Goal: Book appointment/travel/reservation

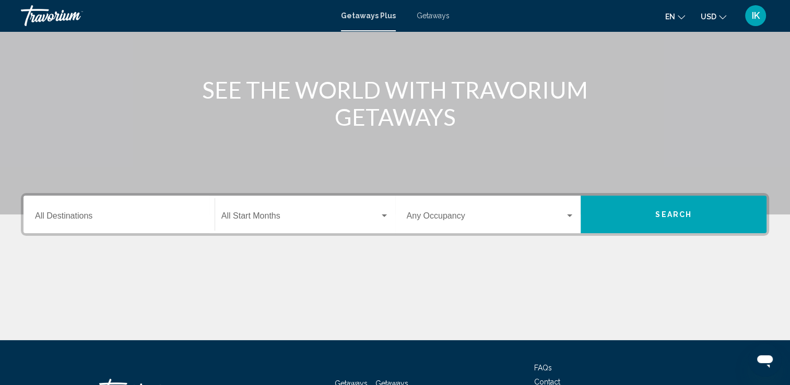
scroll to position [104, 0]
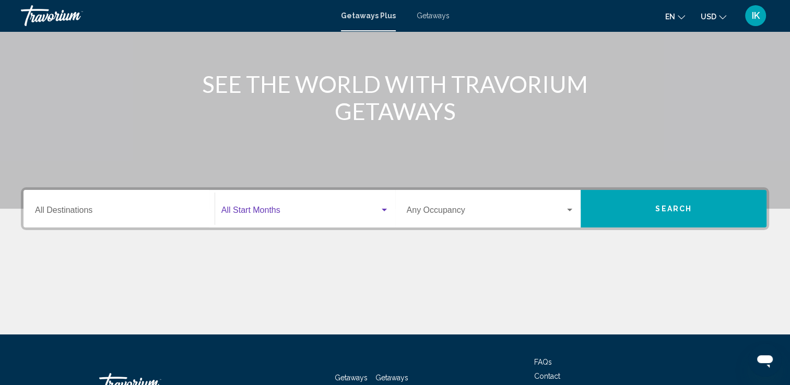
click at [382, 211] on div "Search widget" at bounding box center [384, 210] width 9 height 8
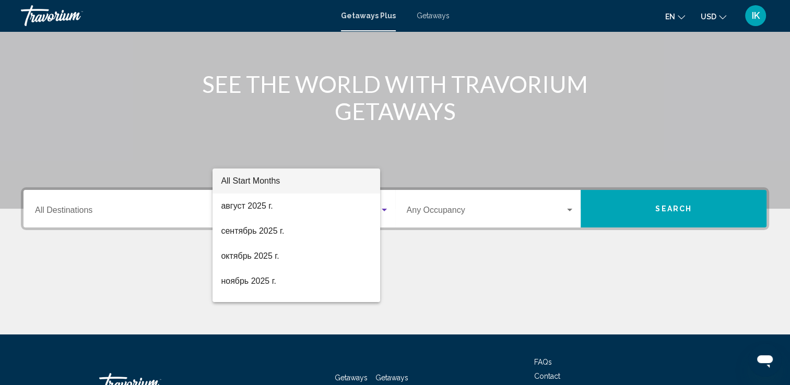
scroll to position [181, 0]
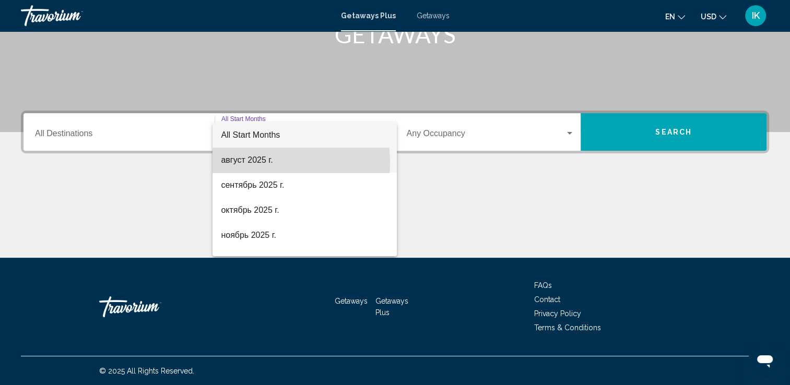
click at [260, 162] on span "август 2025 г." at bounding box center [305, 160] width 168 height 25
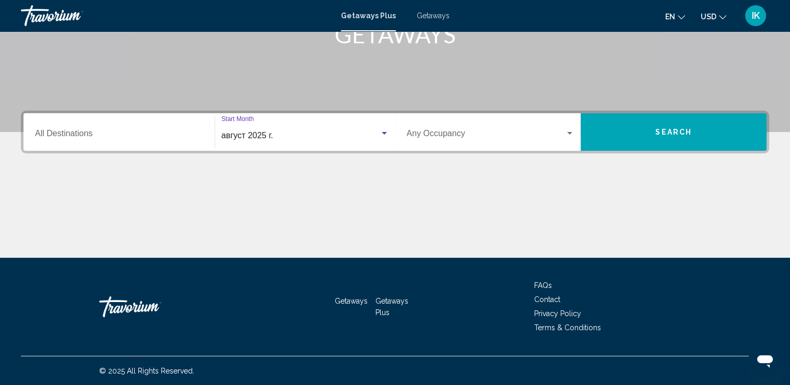
click at [205, 141] on div "Destination All Destinations" at bounding box center [119, 132] width 181 height 33
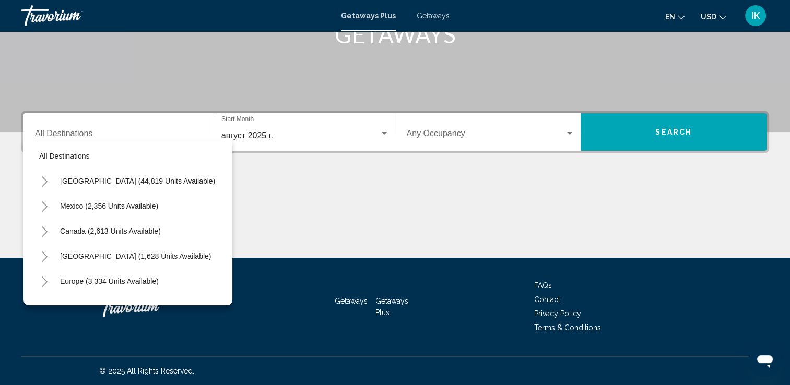
scroll to position [0, 0]
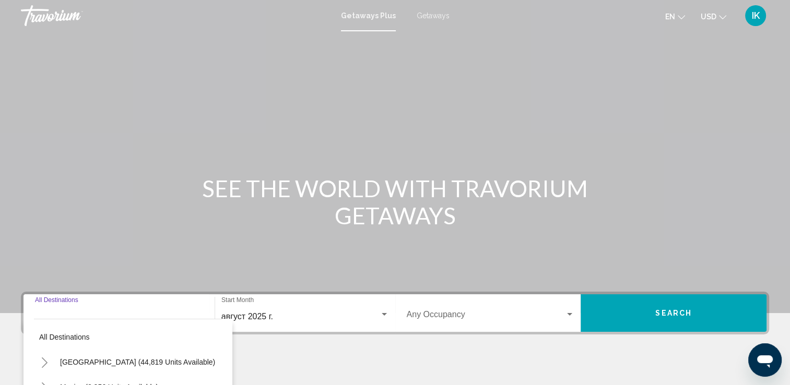
click at [68, 316] on input "Destination All Destinations" at bounding box center [119, 316] width 168 height 9
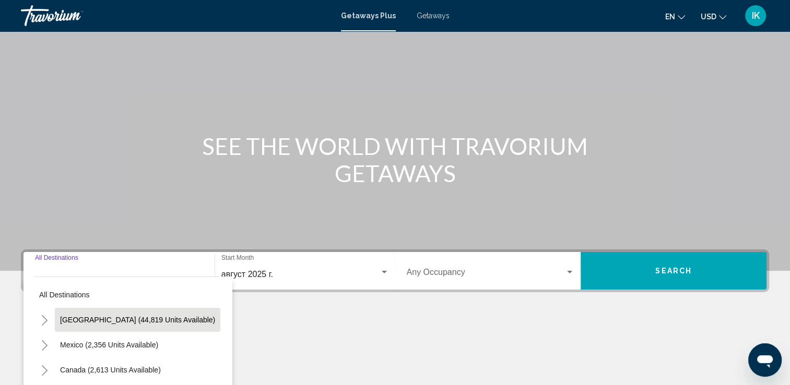
scroll to position [181, 0]
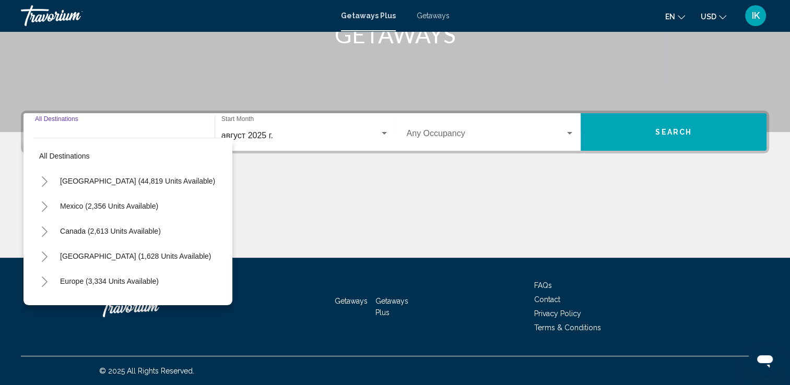
click at [112, 131] on input "Destination All Destinations" at bounding box center [119, 135] width 168 height 9
click at [140, 128] on div "Destination All Destinations" at bounding box center [119, 132] width 168 height 33
click at [102, 128] on div "Destination All Destinations" at bounding box center [119, 132] width 168 height 33
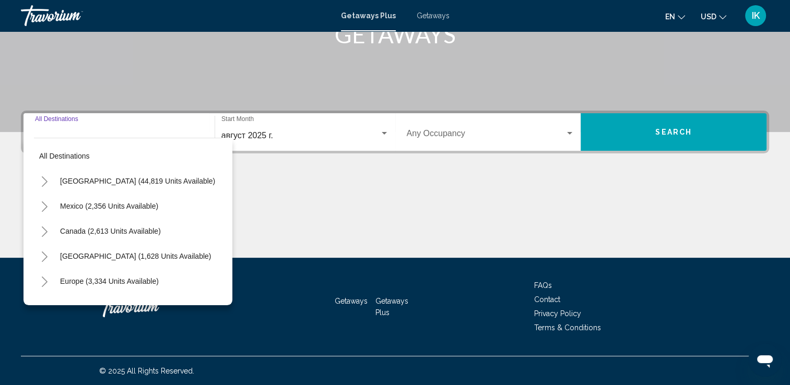
click at [349, 181] on div "Main content" at bounding box center [395, 219] width 748 height 78
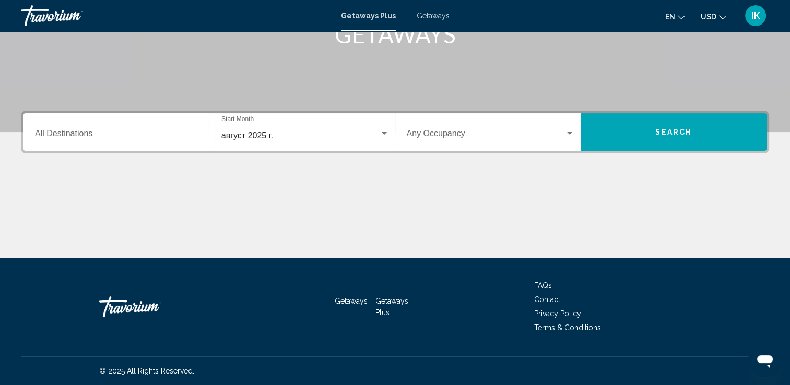
click at [52, 127] on div "Destination All Destinations" at bounding box center [119, 132] width 168 height 33
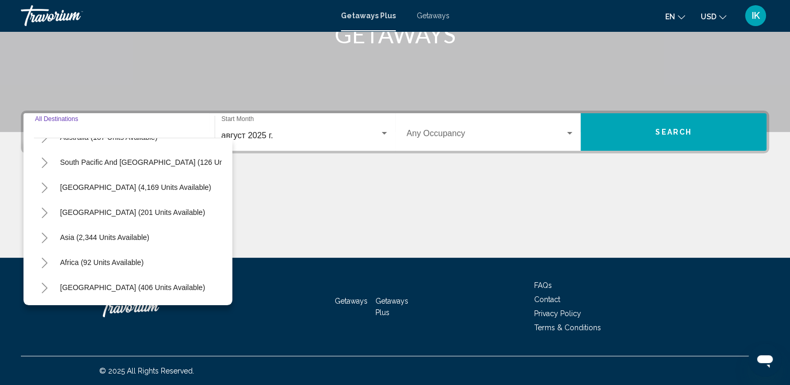
scroll to position [177, 0]
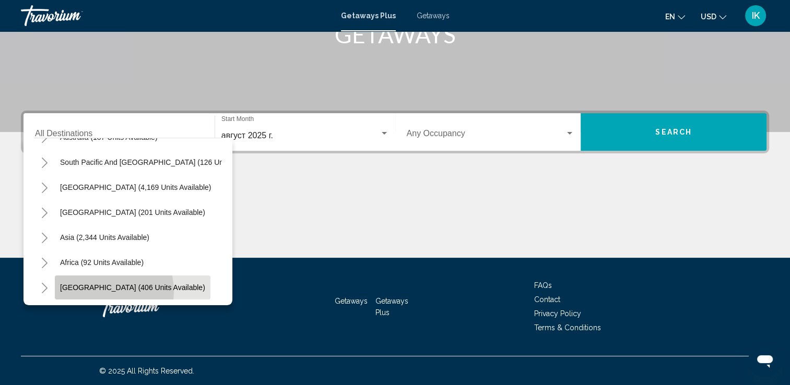
click at [102, 283] on span "[GEOGRAPHIC_DATA] (406 units available)" at bounding box center [132, 287] width 145 height 8
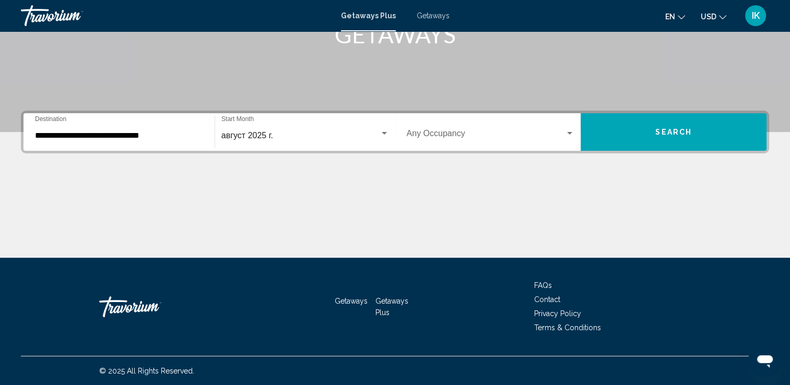
click at [205, 144] on div "**********" at bounding box center [119, 132] width 181 height 33
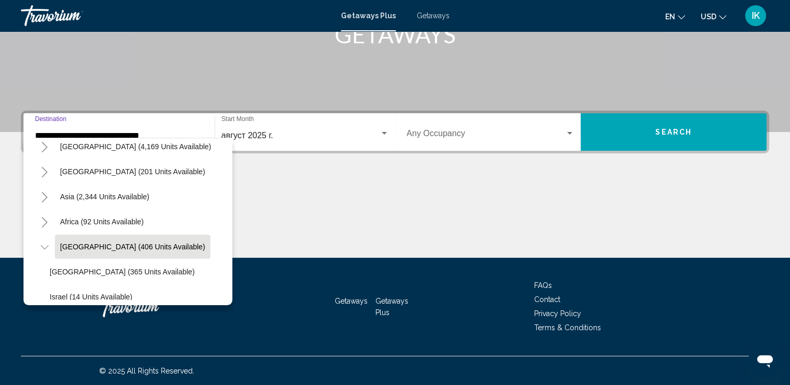
scroll to position [252, 0]
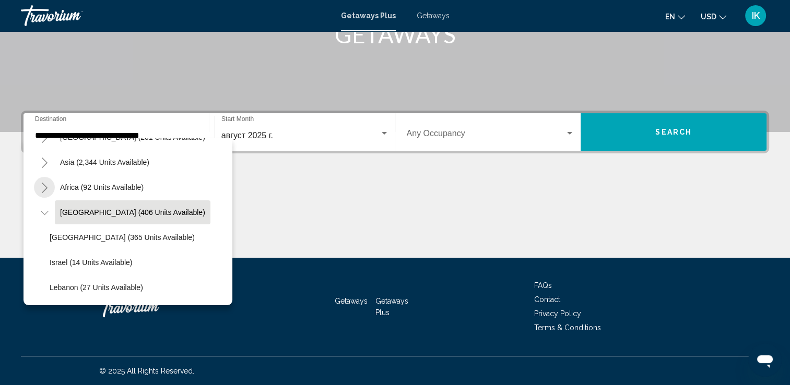
click at [42, 183] on icon "Toggle Africa (92 units available)" at bounding box center [45, 188] width 8 height 10
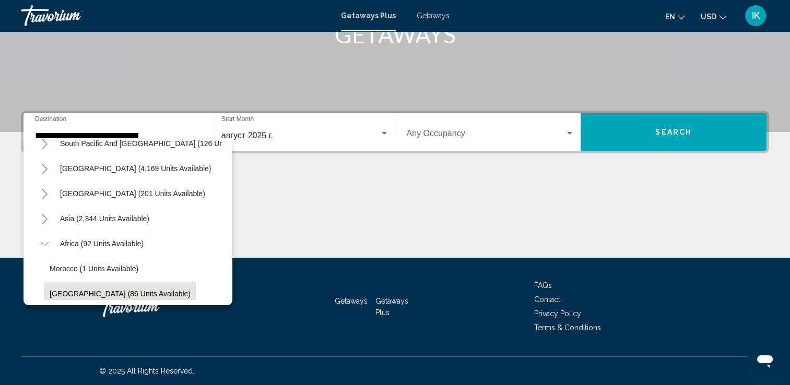
scroll to position [171, 0]
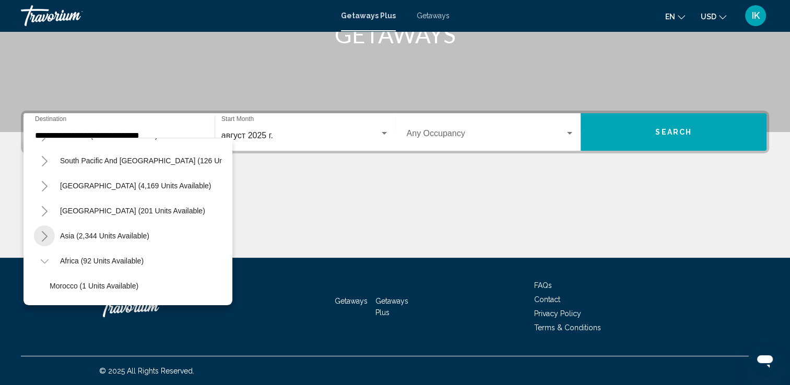
click at [42, 237] on icon "Toggle Asia (2,344 units available)" at bounding box center [45, 236] width 8 height 10
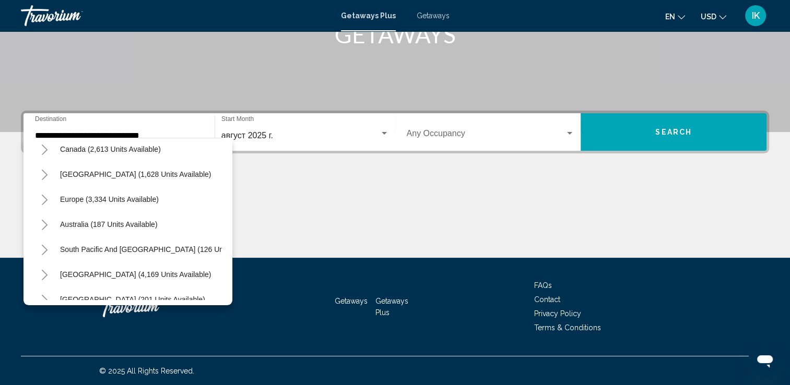
scroll to position [66, 0]
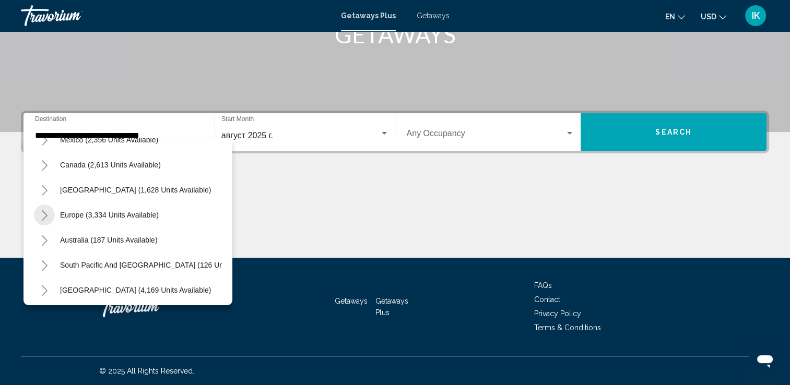
click at [43, 219] on icon "Toggle Europe (3,334 units available)" at bounding box center [45, 215] width 6 height 10
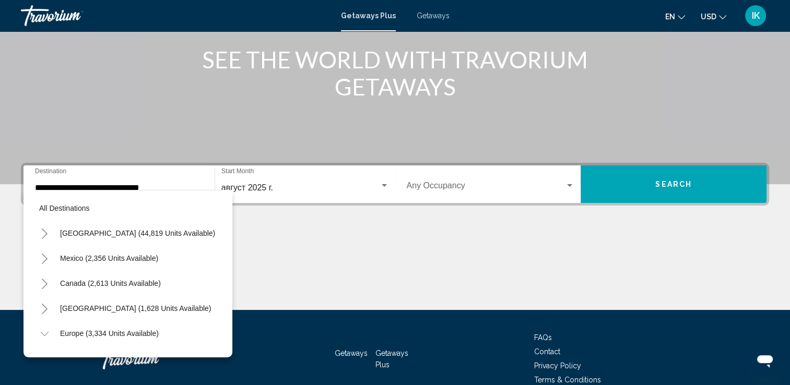
scroll to position [52, 0]
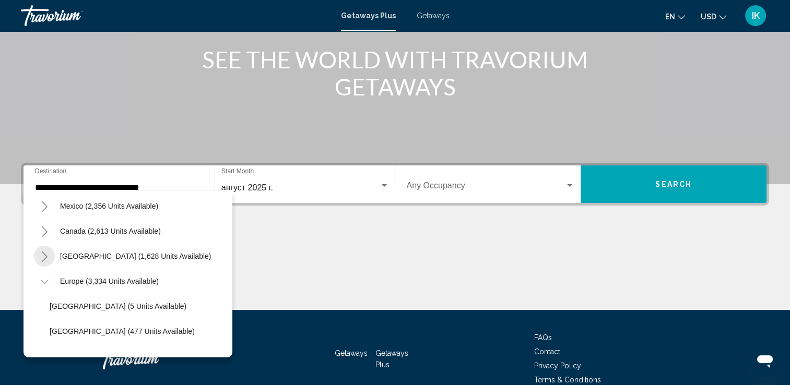
click at [44, 259] on icon "Toggle Caribbean & Atlantic Islands (1,628 units available)" at bounding box center [45, 257] width 6 height 10
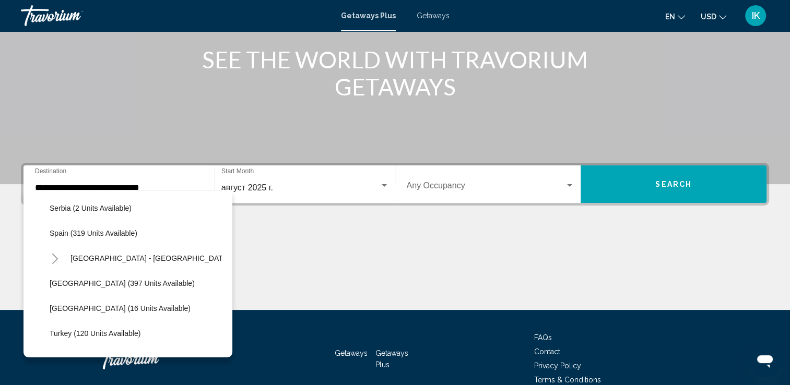
scroll to position [679, 0]
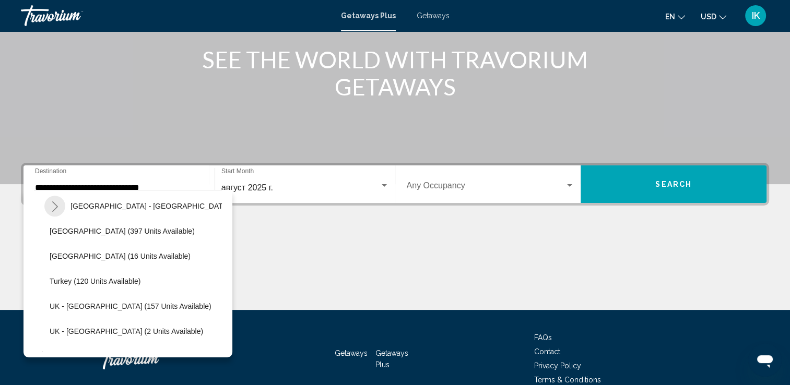
click at [48, 210] on button "Toggle Spain - Canary Islands (56 units available)" at bounding box center [54, 206] width 21 height 21
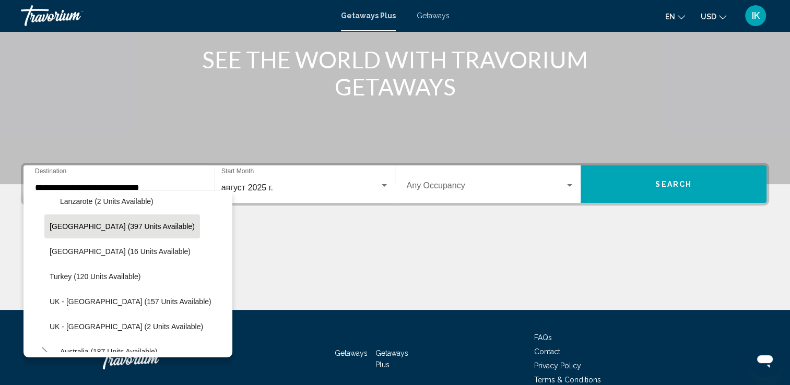
scroll to position [835, 0]
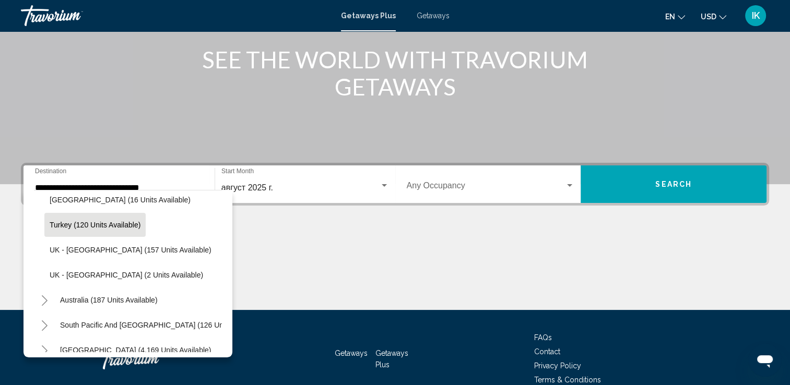
click at [94, 227] on span "Turkey (120 units available)" at bounding box center [95, 225] width 91 height 8
type input "**********"
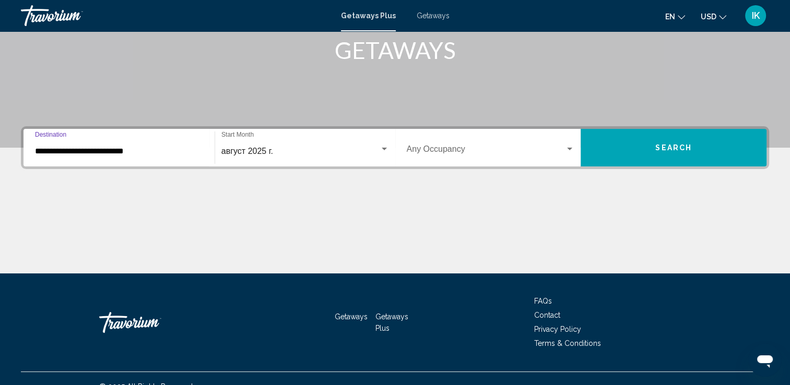
scroll to position [181, 0]
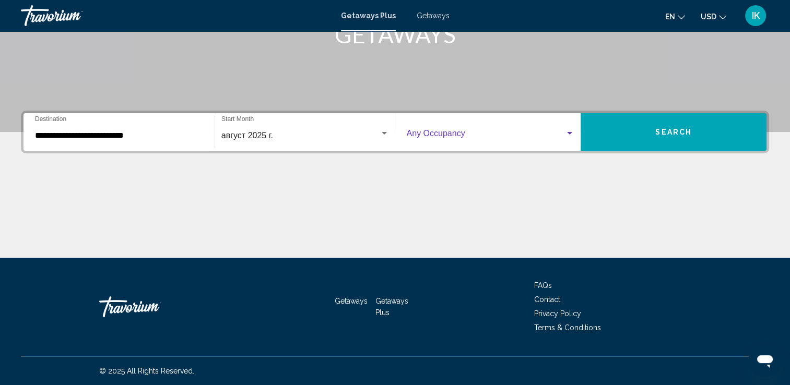
click at [567, 132] on div "Search widget" at bounding box center [569, 133] width 5 height 3
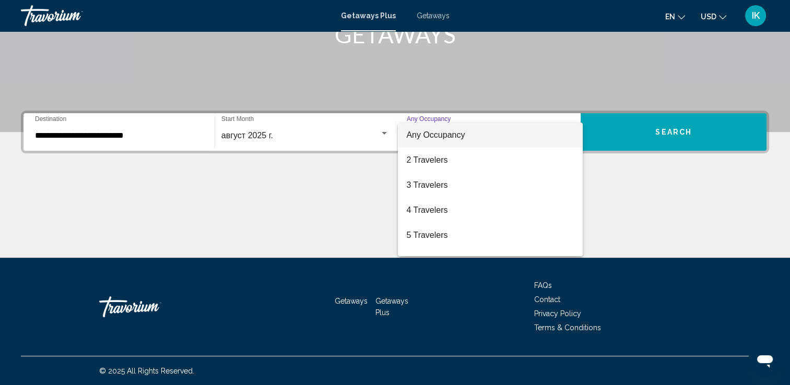
scroll to position [21, 0]
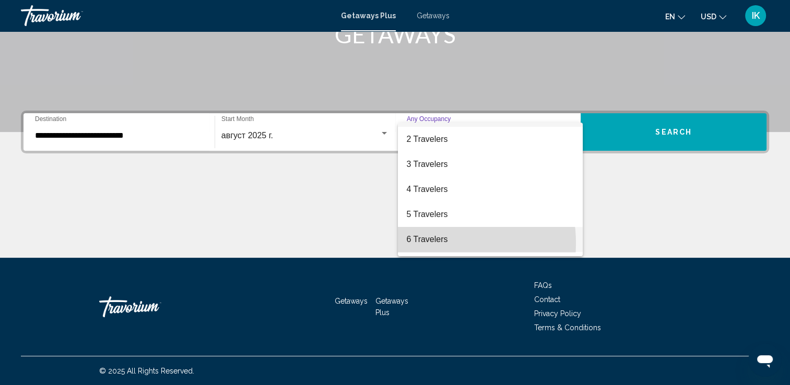
click at [430, 243] on span "6 Travelers" at bounding box center [490, 239] width 168 height 25
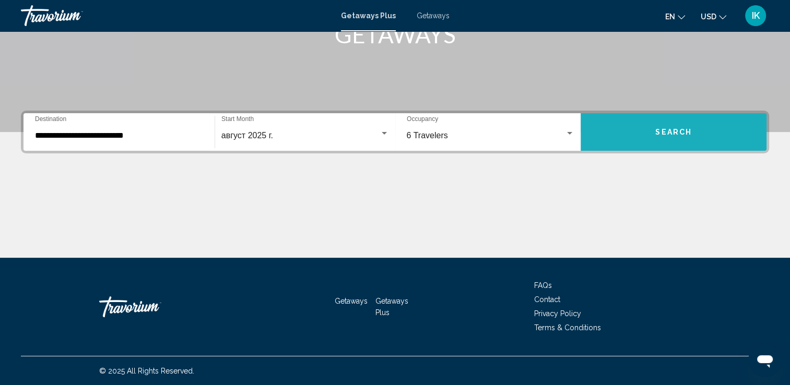
click at [672, 140] on button "Search" at bounding box center [673, 132] width 186 height 38
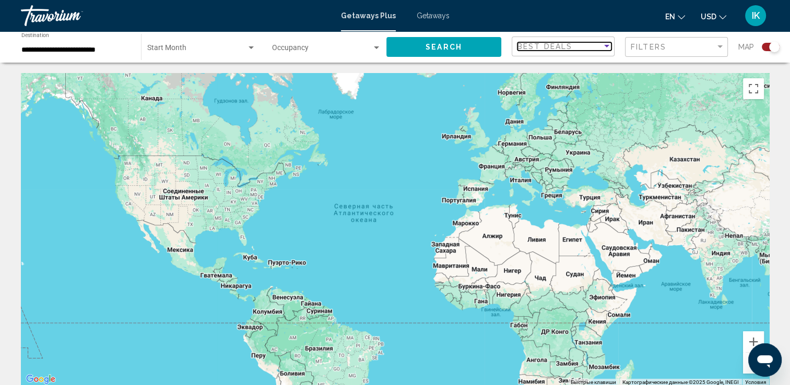
click at [609, 46] on div "Sort by" at bounding box center [606, 46] width 9 height 8
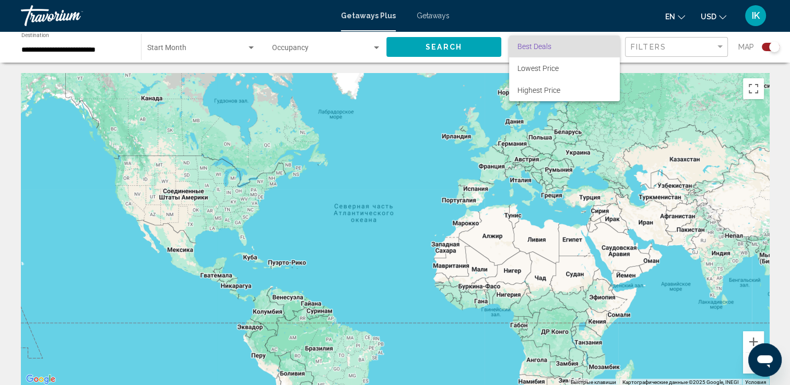
click at [252, 49] on div at bounding box center [395, 192] width 790 height 385
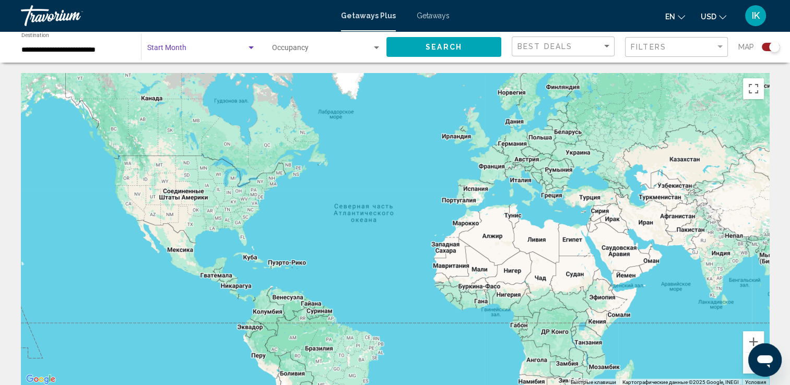
click at [251, 49] on div "Search widget" at bounding box center [250, 47] width 5 height 3
click at [249, 49] on span "All Start Months" at bounding box center [201, 50] width 109 height 22
click at [249, 49] on div "Search widget" at bounding box center [250, 47] width 5 height 3
click at [164, 49] on span "All Start Months" at bounding box center [173, 50] width 52 height 8
click at [165, 50] on span "Search widget" at bounding box center [196, 50] width 99 height 8
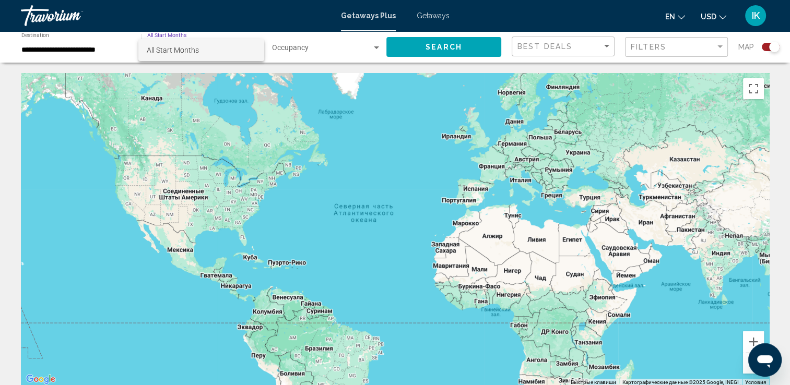
click at [265, 55] on div at bounding box center [395, 192] width 790 height 385
click at [374, 49] on div "Search widget" at bounding box center [376, 47] width 5 height 3
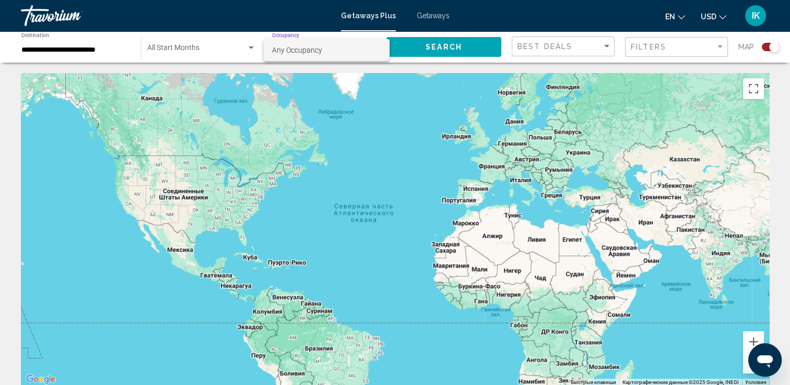
click at [489, 48] on div at bounding box center [395, 192] width 790 height 385
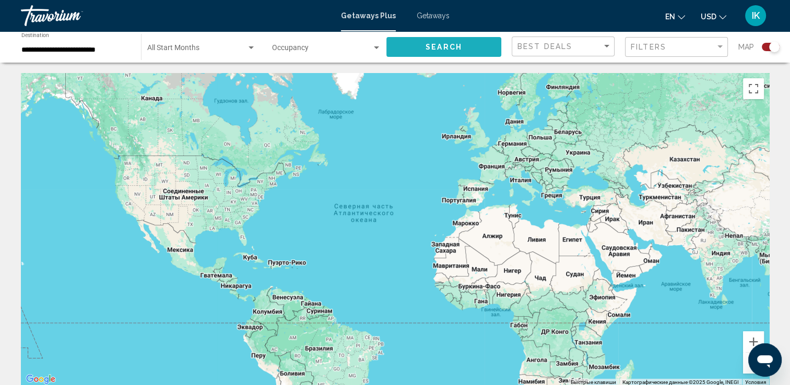
click at [489, 48] on button "Search" at bounding box center [443, 46] width 115 height 19
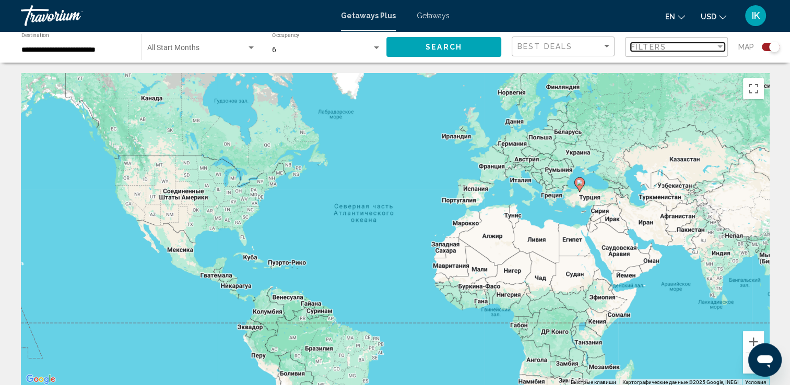
click at [724, 50] on div "Filter" at bounding box center [719, 47] width 9 height 8
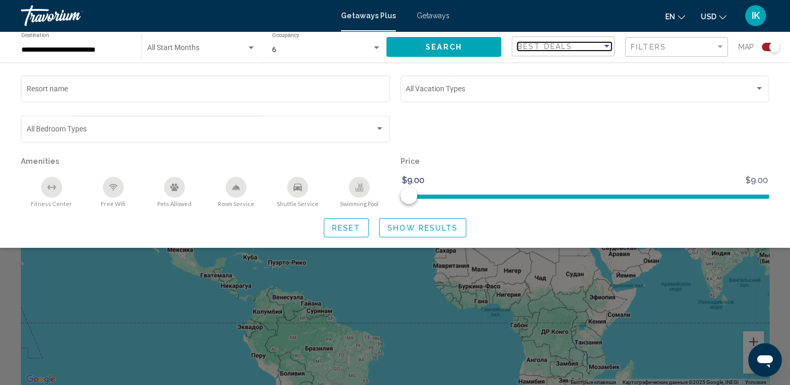
click at [601, 46] on div "Best Deals" at bounding box center [559, 46] width 85 height 8
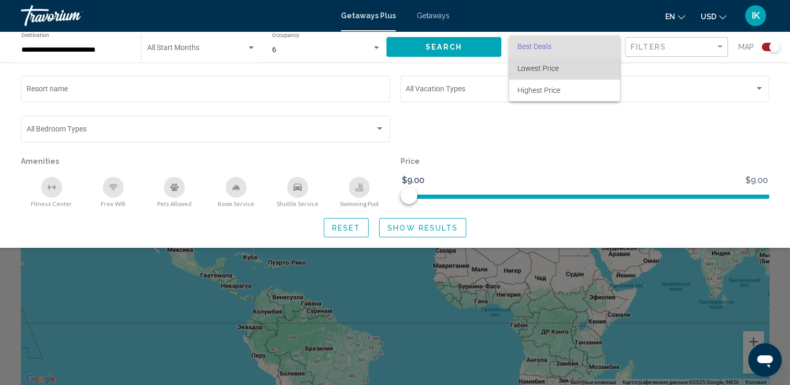
click at [553, 74] on span "Lowest Price" at bounding box center [564, 68] width 94 height 22
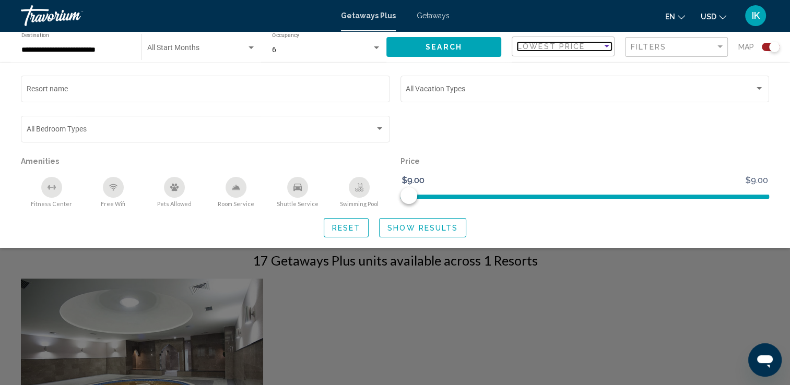
scroll to position [157, 0]
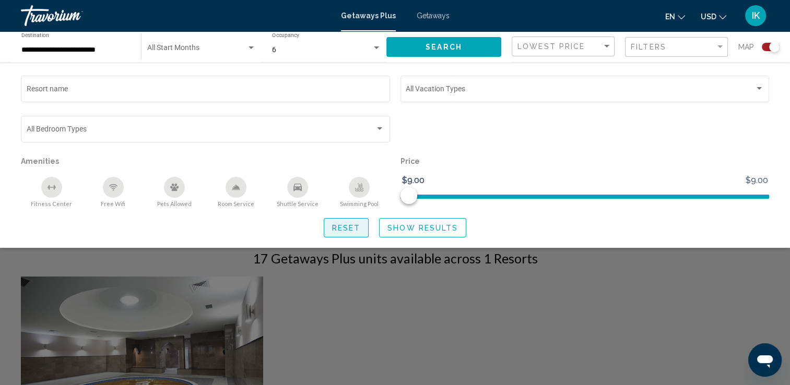
click at [358, 231] on span "Reset" at bounding box center [346, 228] width 29 height 8
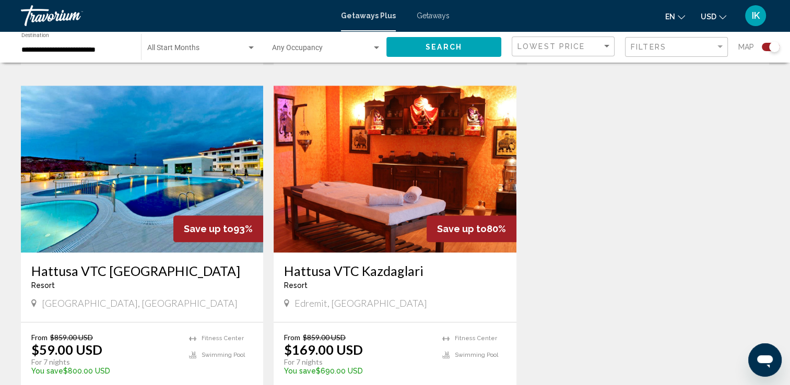
scroll to position [1074, 0]
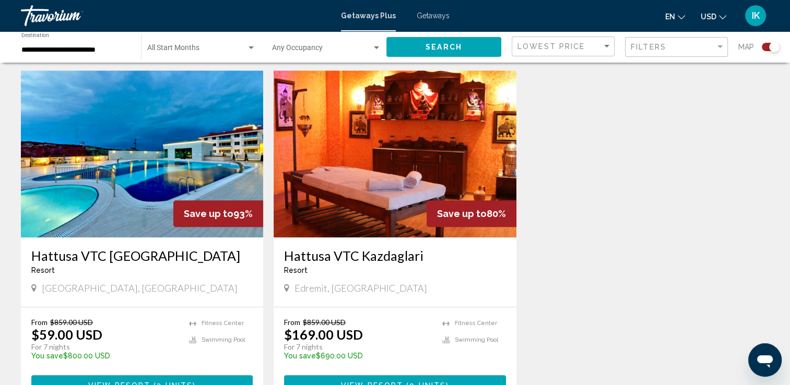
click at [406, 155] on img "Main content" at bounding box center [395, 153] width 242 height 167
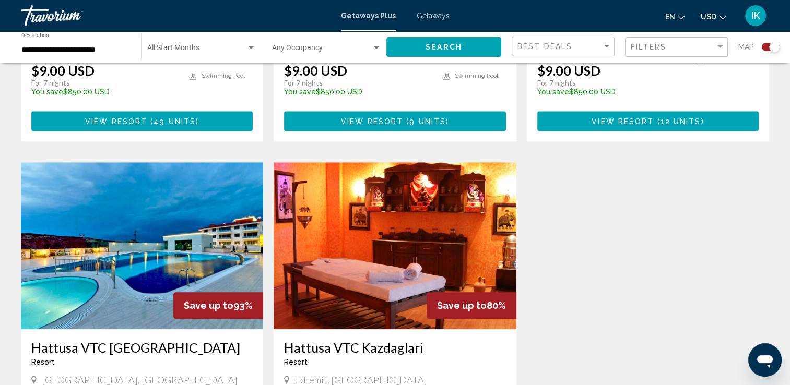
scroll to position [1044, 0]
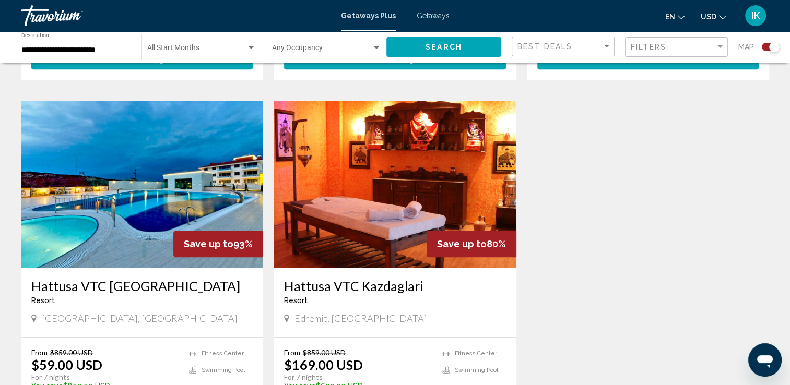
click at [66, 194] on img "Main content" at bounding box center [142, 184] width 242 height 167
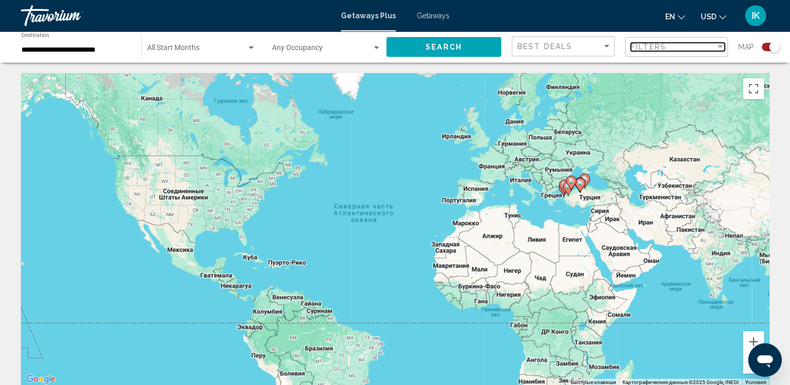
click at [720, 51] on div "Filter" at bounding box center [719, 47] width 9 height 8
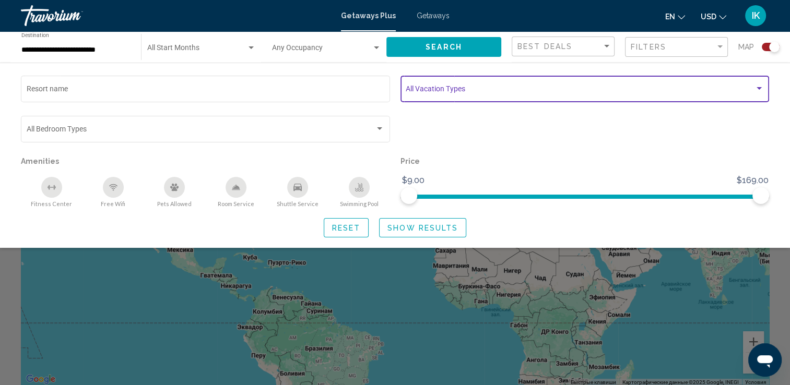
click at [760, 88] on div "Search widget" at bounding box center [758, 88] width 5 height 3
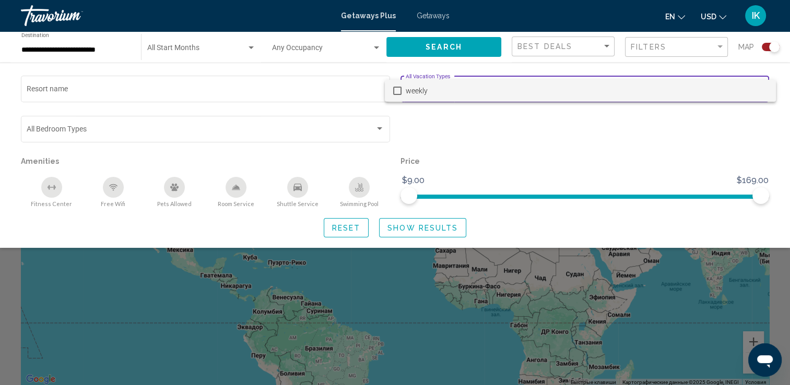
click at [488, 112] on div at bounding box center [395, 192] width 790 height 385
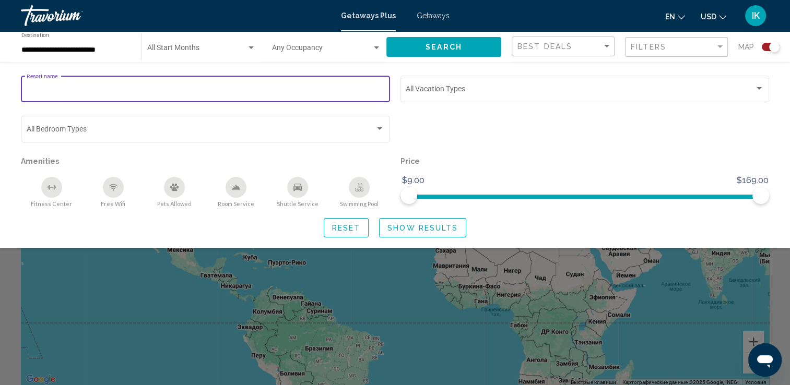
click at [83, 87] on input "Resort name" at bounding box center [206, 91] width 358 height 8
type input "*"
type input "*******"
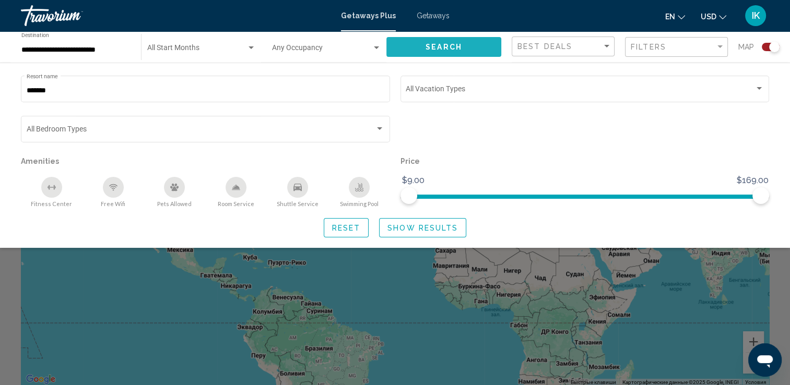
click at [488, 40] on button "Search" at bounding box center [443, 46] width 115 height 19
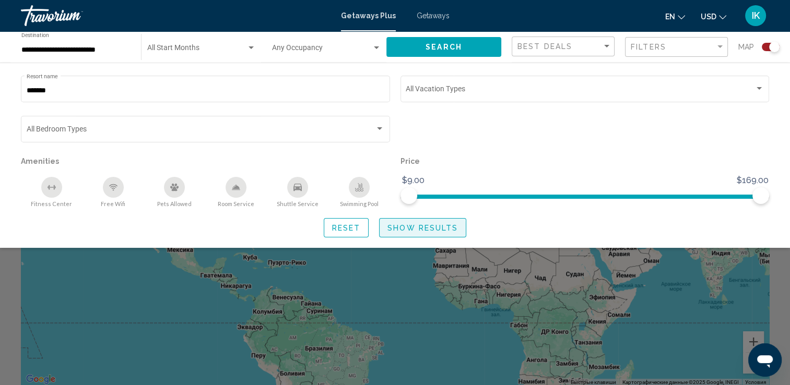
click at [406, 231] on span "Show Results" at bounding box center [422, 228] width 70 height 8
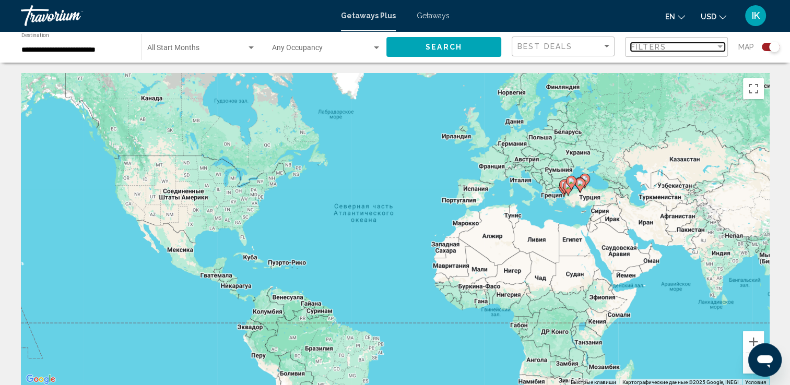
click at [718, 45] on div "Filter" at bounding box center [719, 46] width 5 height 3
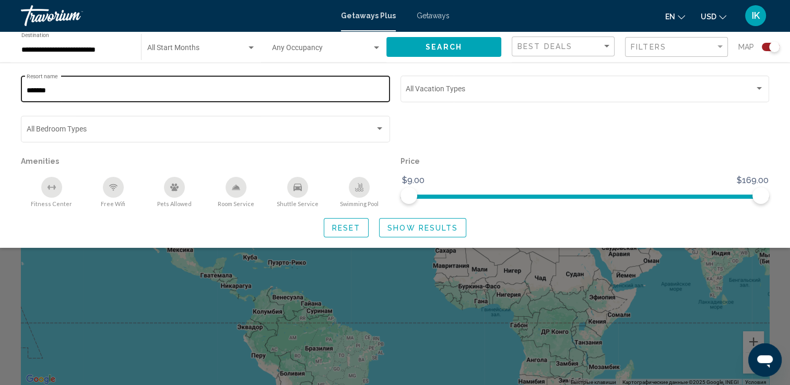
click at [57, 91] on input "*******" at bounding box center [206, 91] width 358 height 8
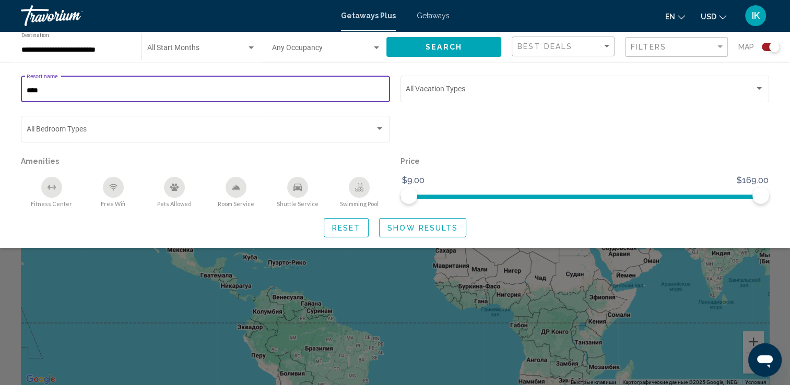
type input "****"
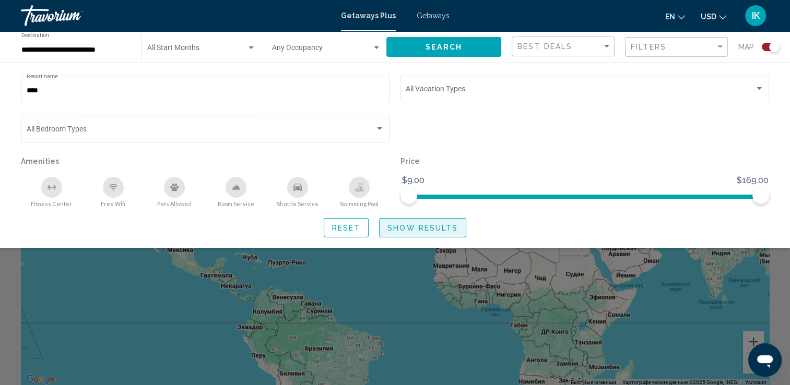
click at [416, 233] on button "Show Results" at bounding box center [422, 227] width 87 height 19
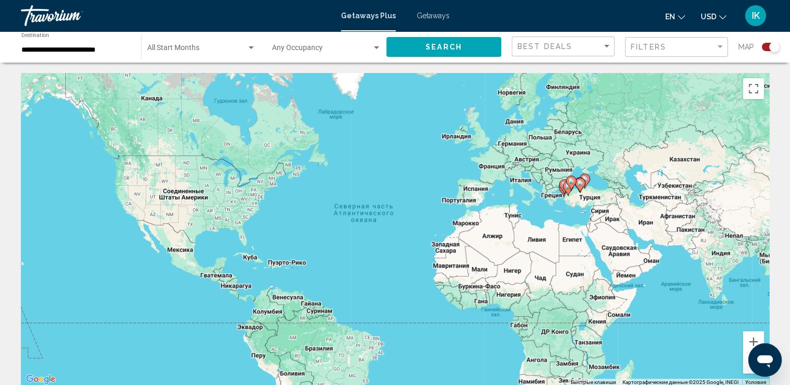
click at [566, 189] on gmp-advanced-marker "Main content" at bounding box center [571, 183] width 10 height 16
type input "**********"
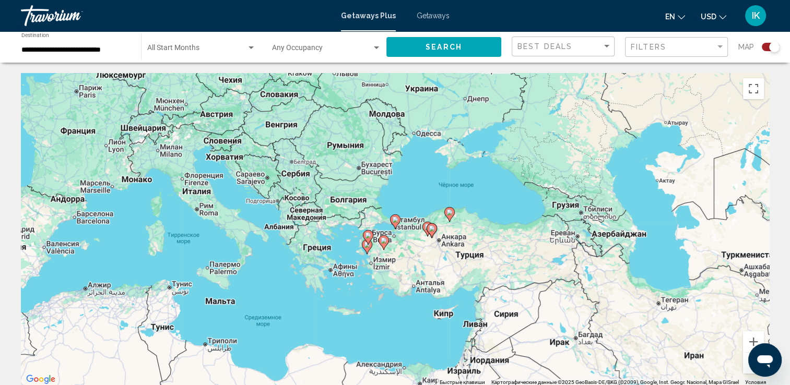
click at [431, 291] on div "Для навигации используйте клавиши со стрелками. Чтобы активировать перетаскиван…" at bounding box center [395, 229] width 748 height 313
click at [420, 295] on div "Чтобы активировать перетаскивание с помощью клавиатуры, нажмите Alt + Ввод. Пос…" at bounding box center [395, 229] width 748 height 313
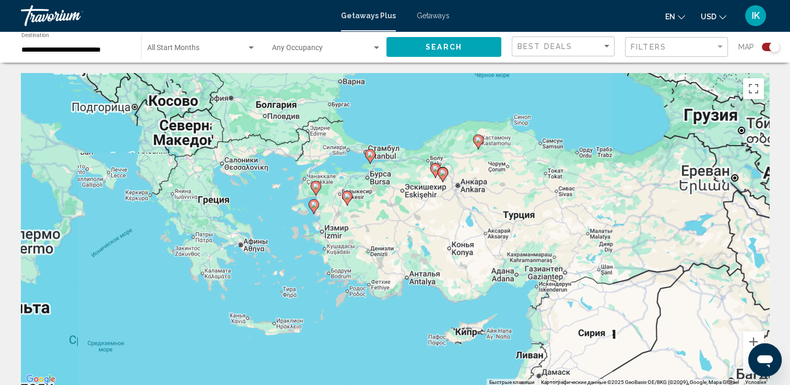
click at [420, 295] on div "Чтобы активировать перетаскивание с помощью клавиатуры, нажмите Alt + Ввод. Пос…" at bounding box center [395, 229] width 748 height 313
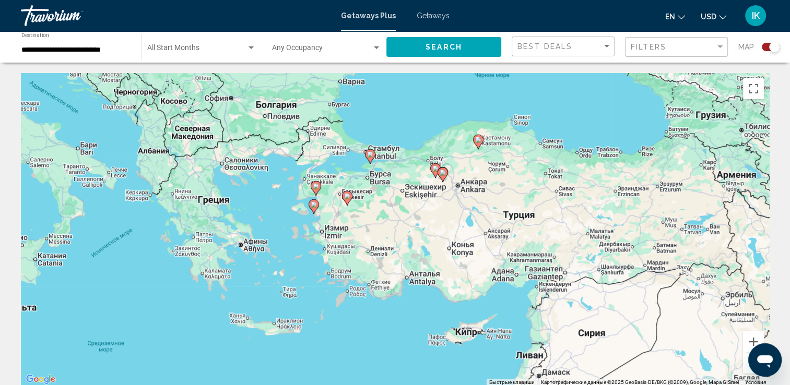
click at [415, 278] on div "Чтобы активировать перетаскивание с помощью клавиатуры, нажмите Alt + Ввод. Пос…" at bounding box center [395, 229] width 748 height 313
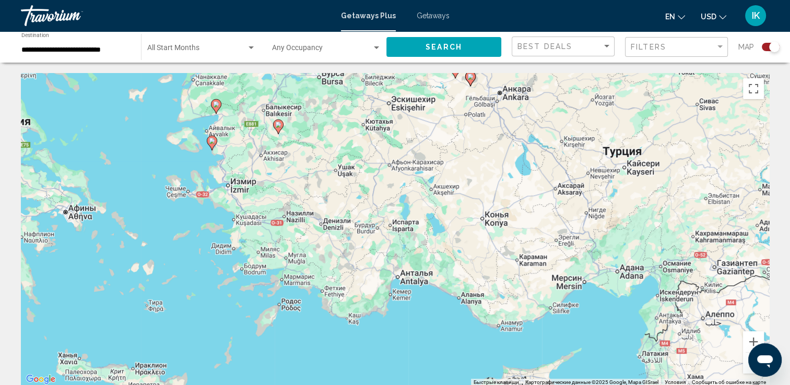
click at [422, 280] on div "Чтобы активировать перетаскивание с помощью клавиатуры, нажмите Alt + Ввод. Пос…" at bounding box center [395, 229] width 748 height 313
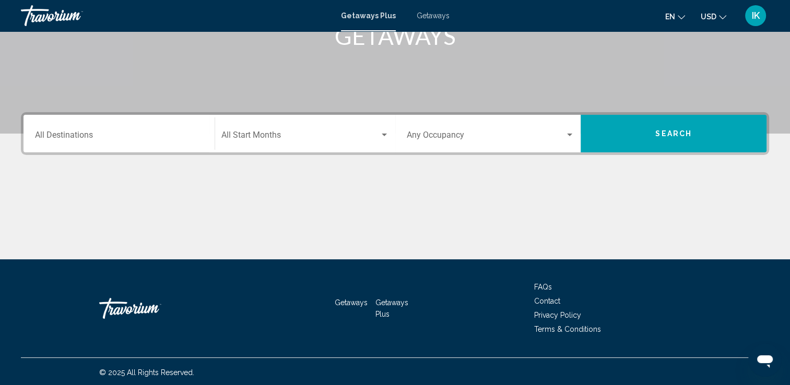
scroll to position [181, 0]
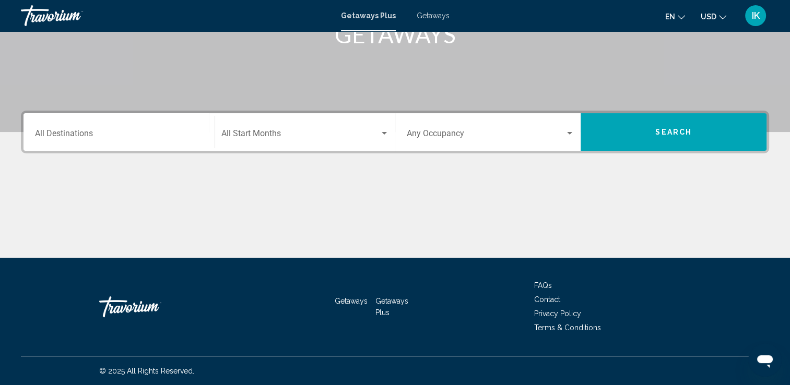
click at [184, 137] on input "Destination All Destinations" at bounding box center [119, 135] width 168 height 9
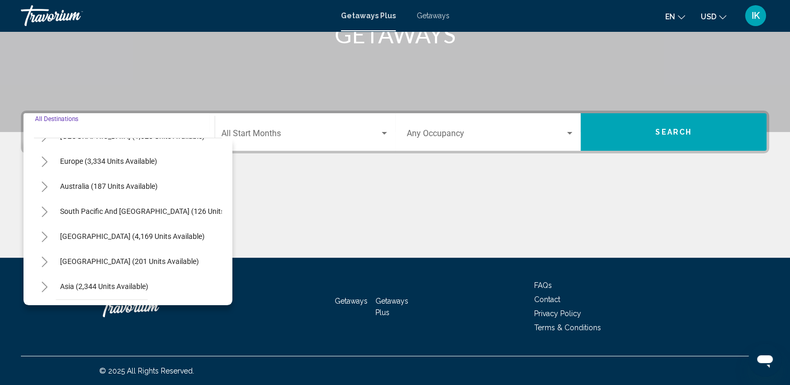
scroll to position [157, 0]
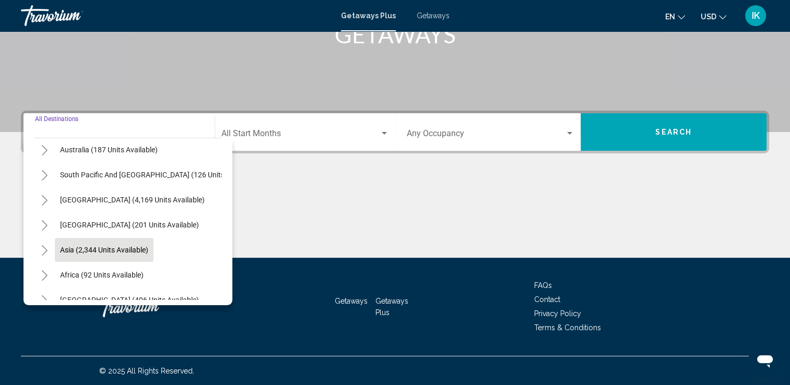
click at [61, 252] on span "Asia (2,344 units available)" at bounding box center [104, 250] width 88 height 8
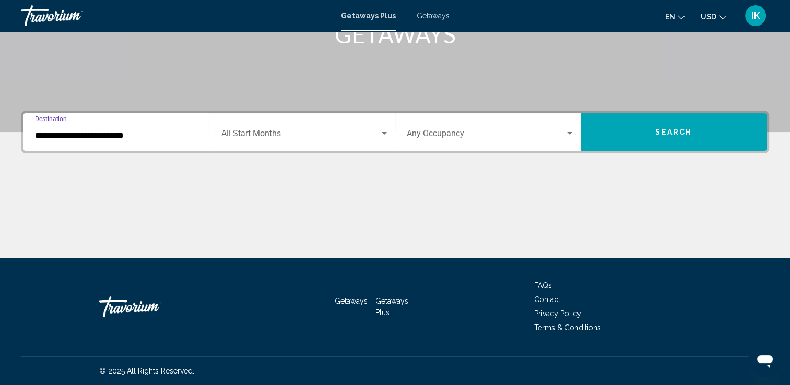
click at [170, 141] on div "**********" at bounding box center [119, 132] width 168 height 33
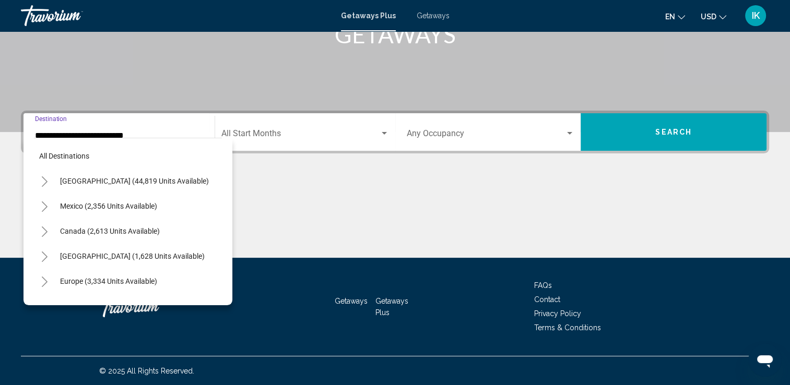
scroll to position [191, 0]
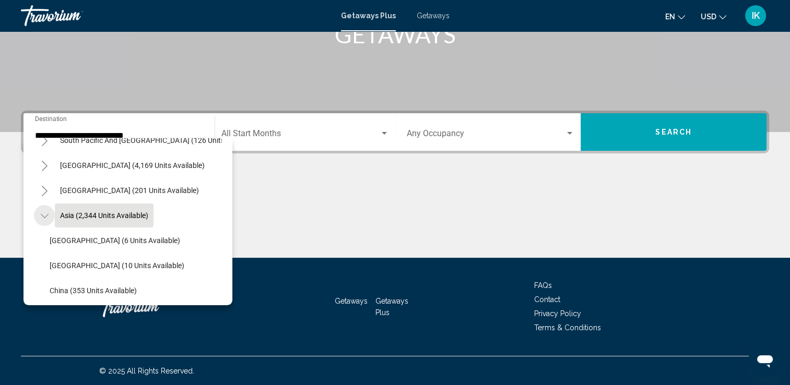
click at [44, 217] on icon "Toggle Asia (2,344 units available)" at bounding box center [44, 216] width 8 height 4
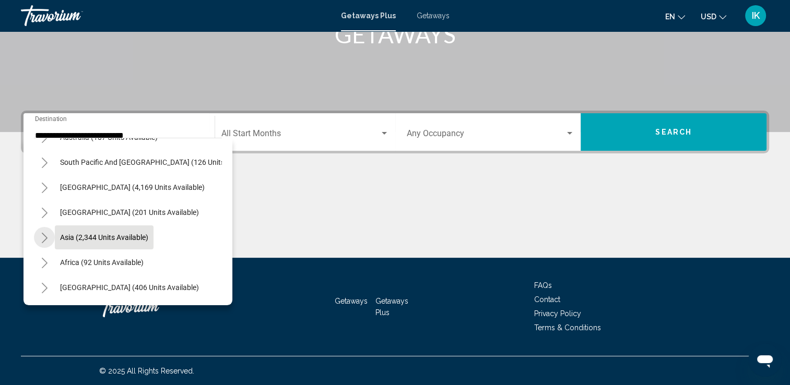
click at [43, 233] on icon "Toggle Asia (2,344 units available)" at bounding box center [45, 238] width 8 height 10
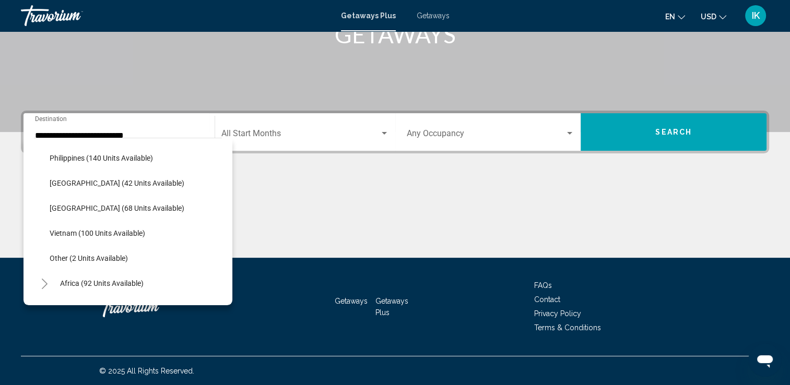
scroll to position [452, 0]
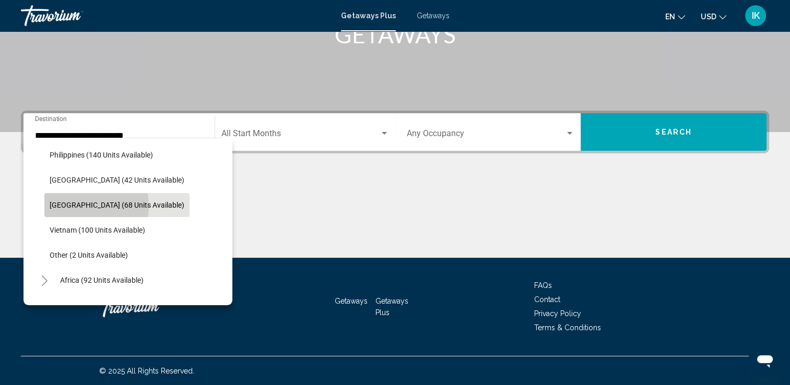
click at [78, 206] on span "[GEOGRAPHIC_DATA] (68 units available)" at bounding box center [117, 205] width 135 height 8
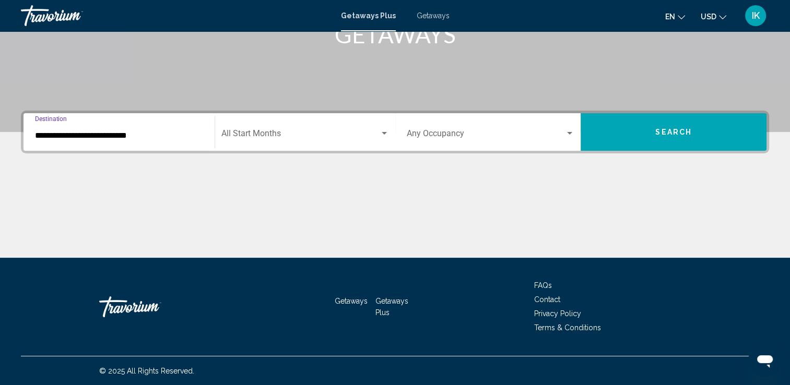
click at [103, 135] on input "**********" at bounding box center [119, 135] width 168 height 9
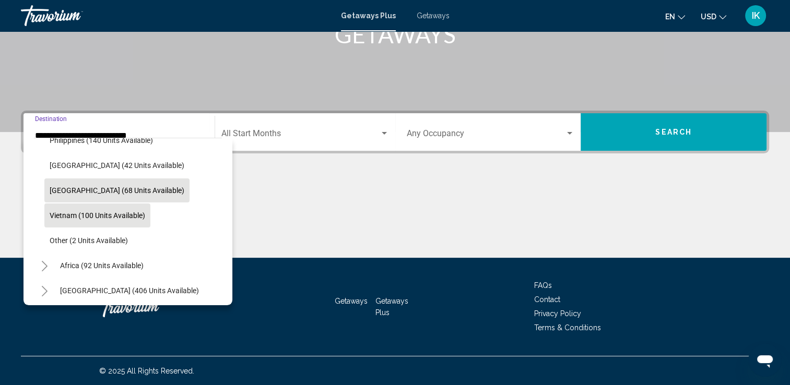
scroll to position [478, 0]
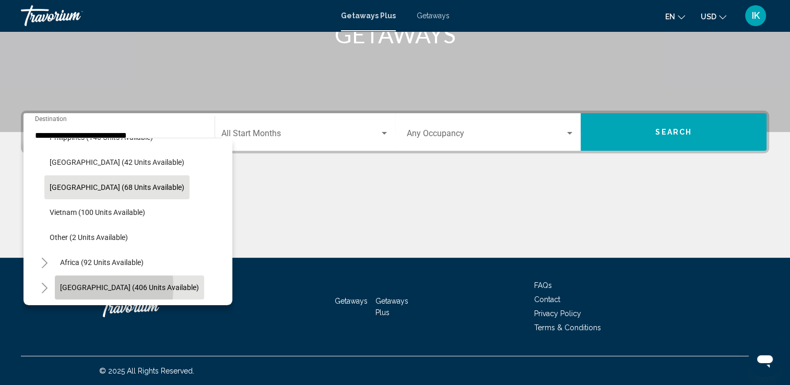
click at [70, 283] on span "[GEOGRAPHIC_DATA] (406 units available)" at bounding box center [129, 287] width 139 height 8
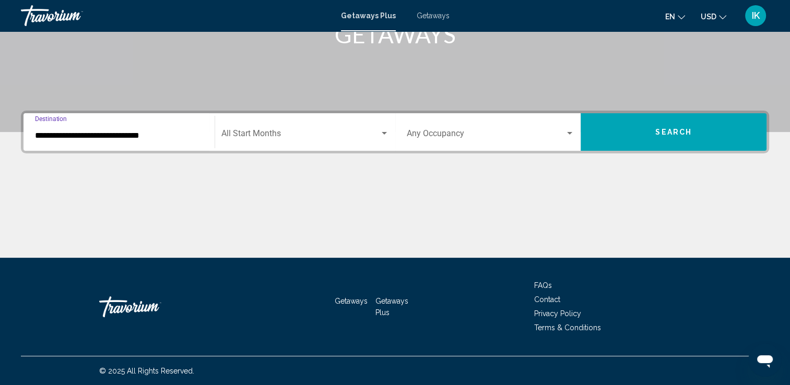
click at [57, 144] on div "**********" at bounding box center [119, 132] width 168 height 33
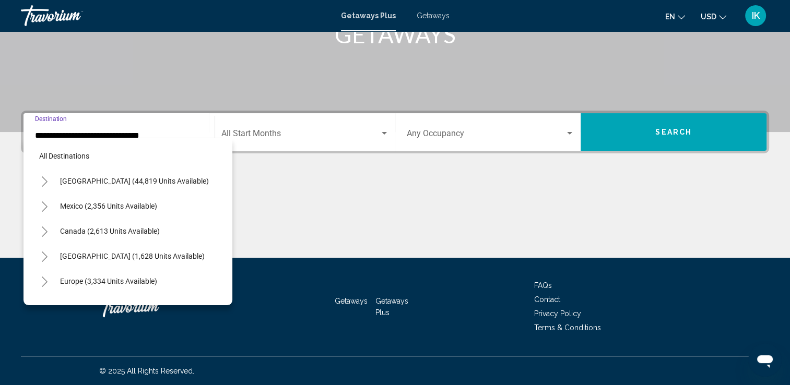
scroll to position [542, 0]
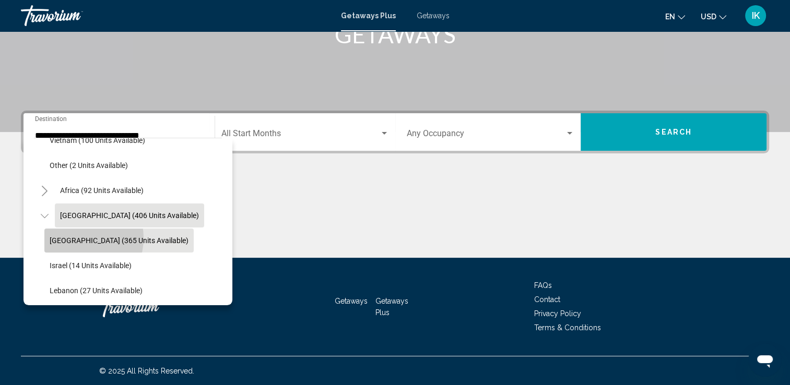
click at [74, 238] on span "[GEOGRAPHIC_DATA] (365 units available)" at bounding box center [119, 240] width 139 height 8
type input "**********"
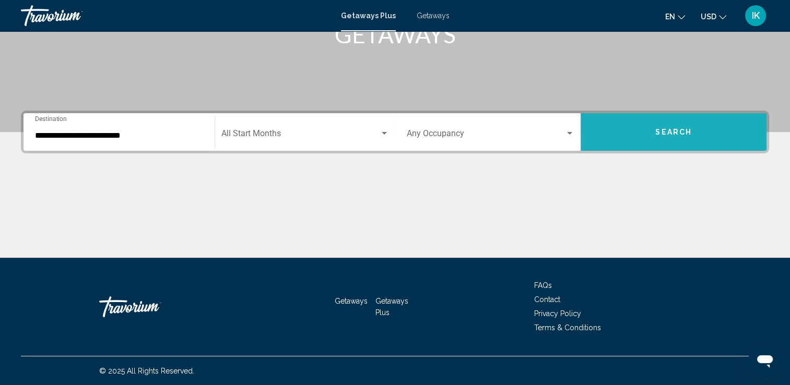
click at [685, 134] on span "Search" at bounding box center [673, 132] width 37 height 8
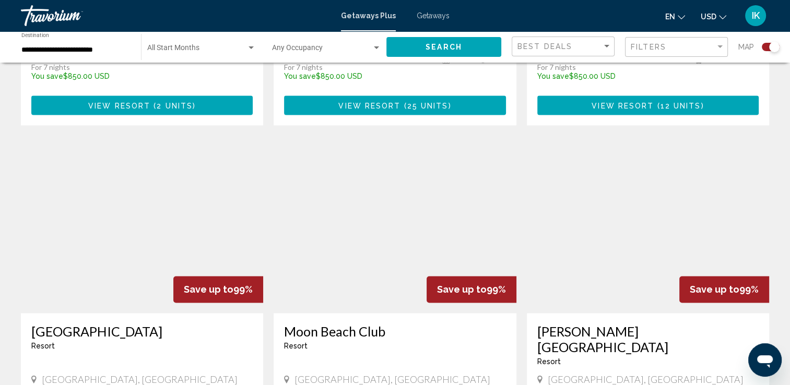
scroll to position [1482, 0]
